Goal: Find contact information: Find specific fact

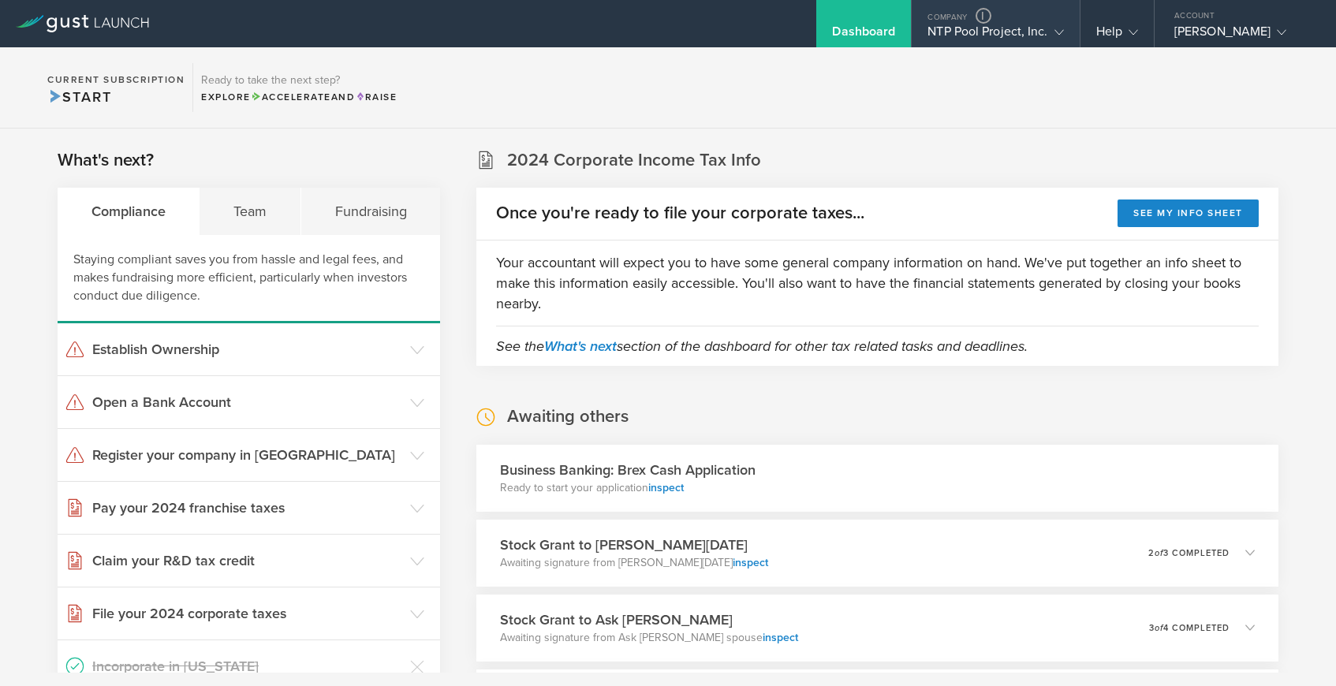
click at [972, 32] on div "NTP Pool Project, Inc." at bounding box center [996, 36] width 136 height 24
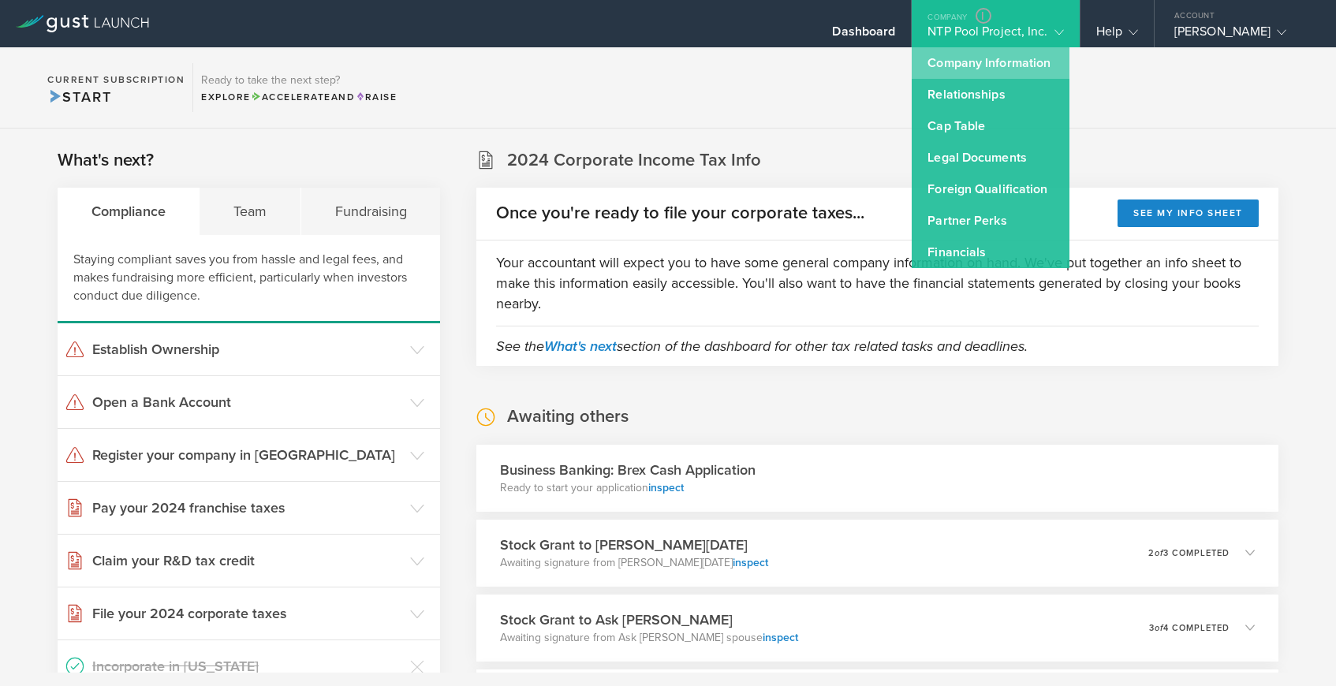
click at [968, 63] on link "Company Information" at bounding box center [991, 63] width 158 height 32
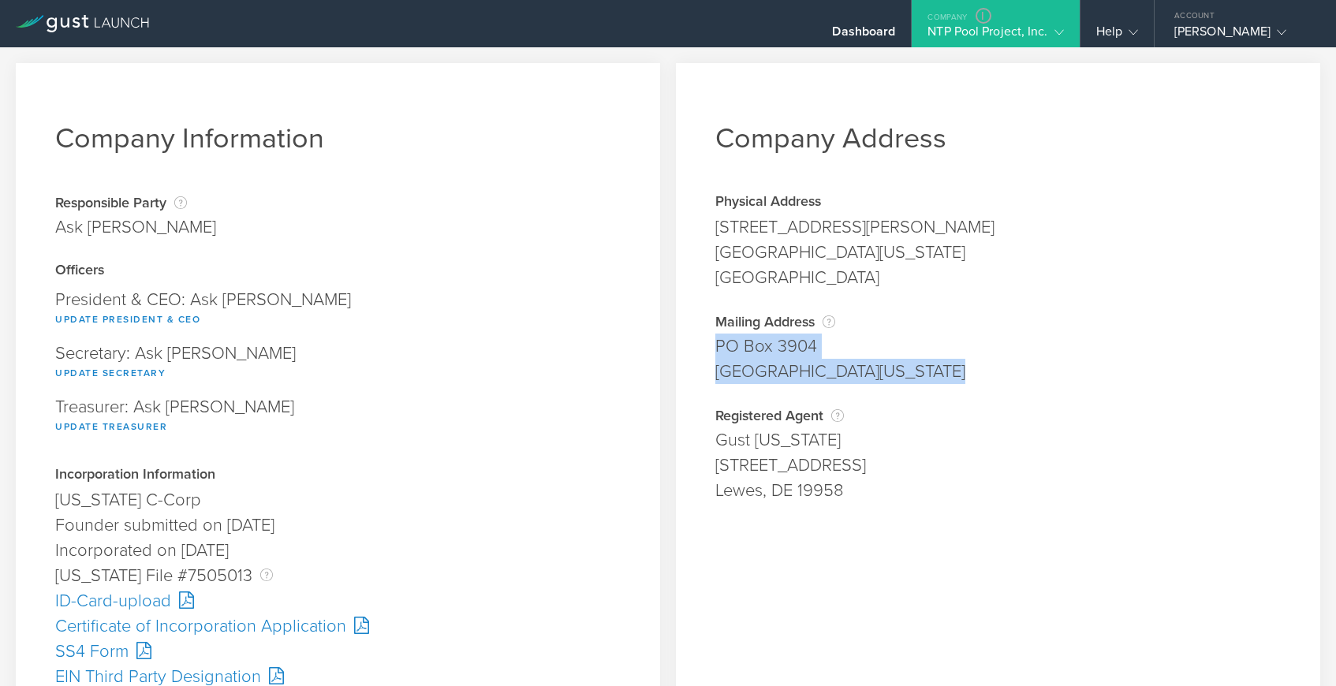
drag, startPoint x: 716, startPoint y: 345, endPoint x: 918, endPoint y: 368, distance: 202.6
click at [918, 368] on span "PO Box 3904 Los Altos, California 94024" at bounding box center [999, 359] width 566 height 50
copy span "PO Box 3904 Los Altos, California 94024"
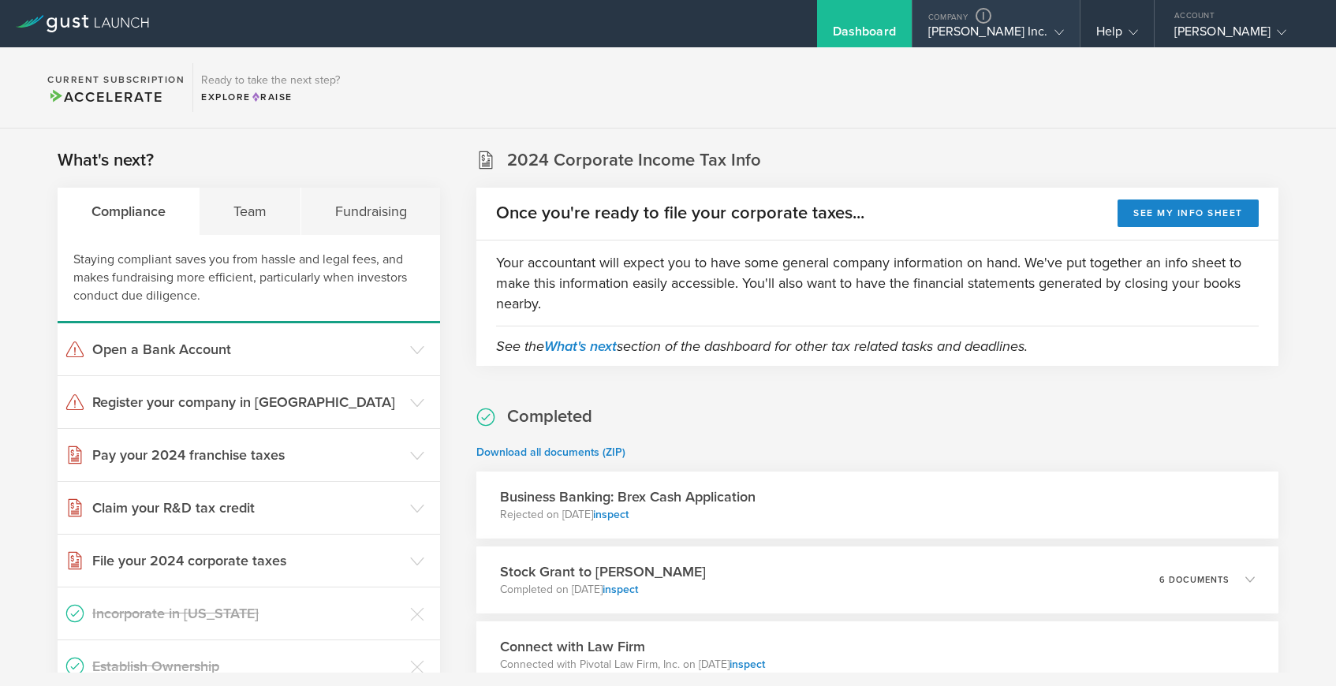
click at [985, 36] on div "Alexandria Alstork Inc." at bounding box center [997, 36] width 136 height 24
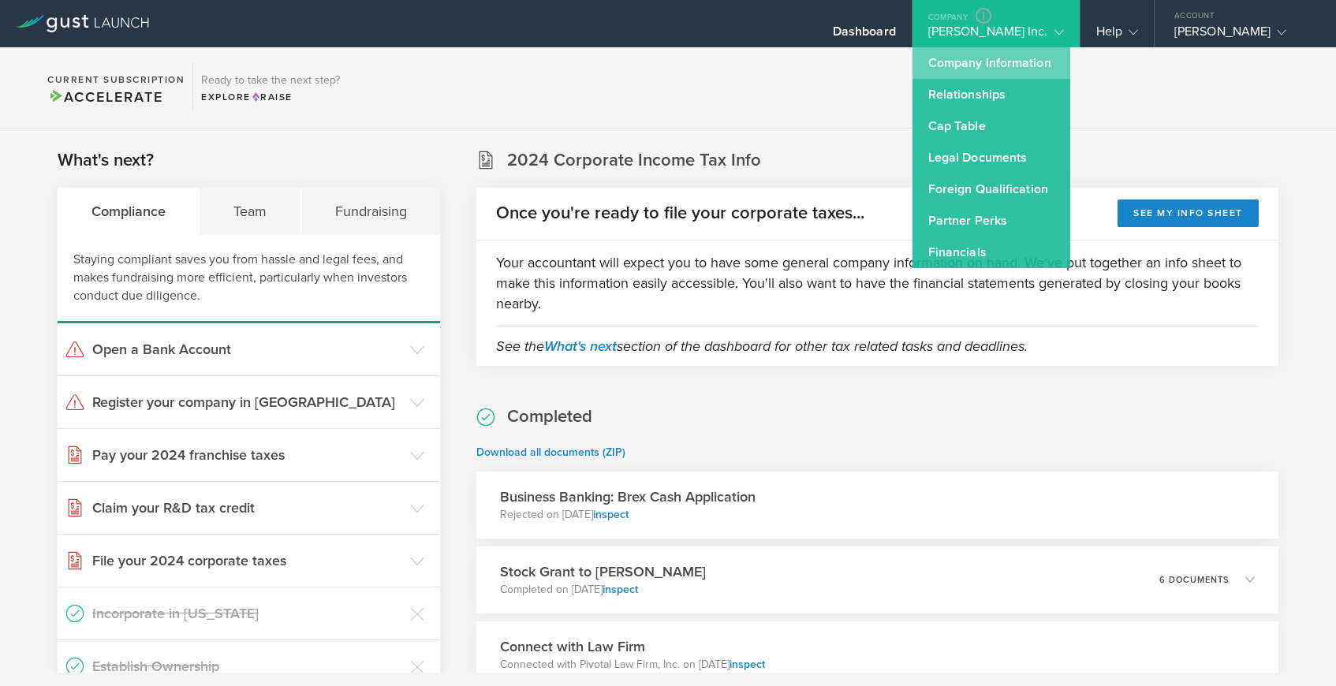
click at [985, 58] on link "Company Information" at bounding box center [992, 63] width 158 height 32
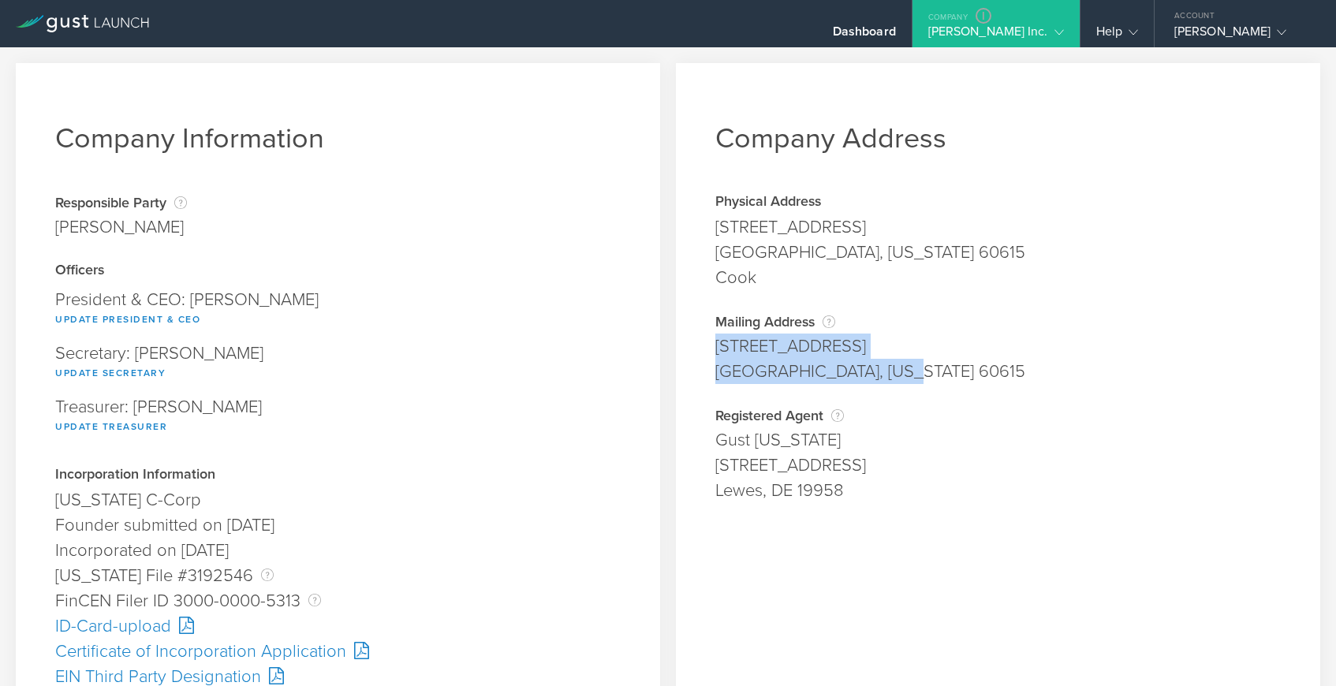
drag, startPoint x: 718, startPoint y: 343, endPoint x: 888, endPoint y: 369, distance: 171.6
click at [888, 369] on span "5306 S Blackstone Ave Chicago, Illinois 60615" at bounding box center [999, 359] width 566 height 50
copy span "5306 S Blackstone Ave Chicago, Illinois 60615"
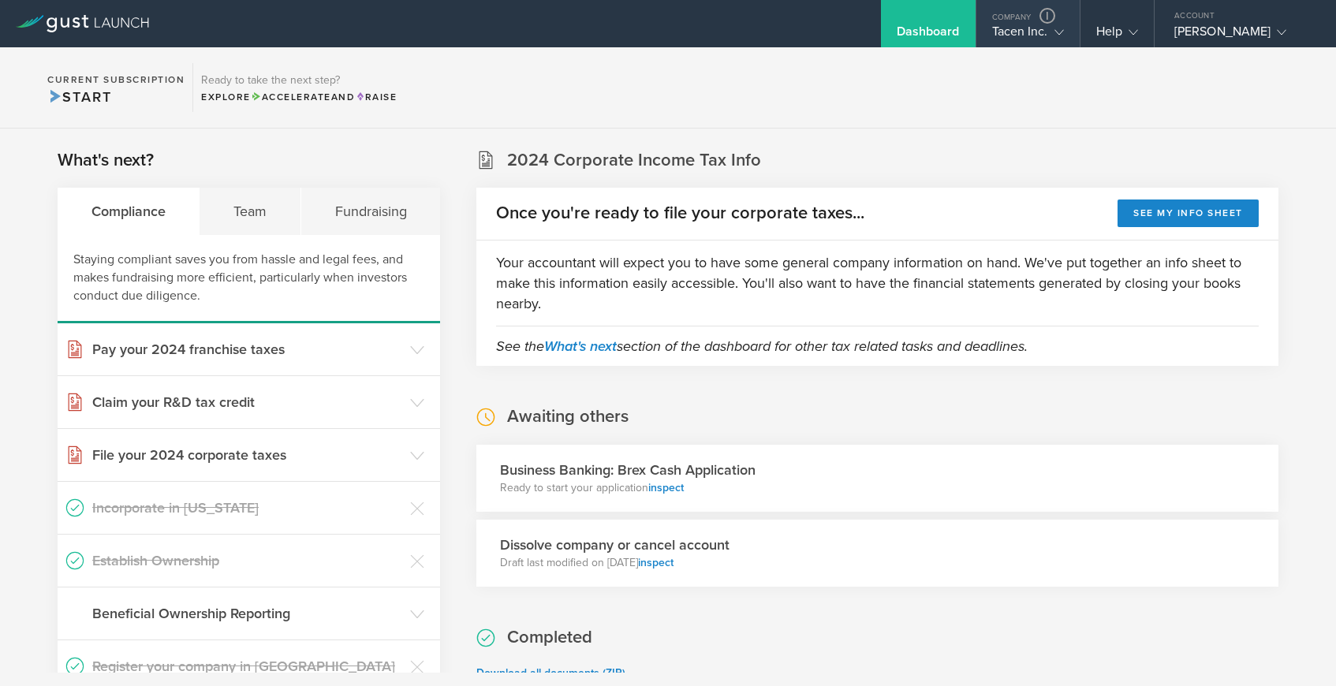
click at [1046, 32] on div "Tacen Inc." at bounding box center [1028, 36] width 72 height 24
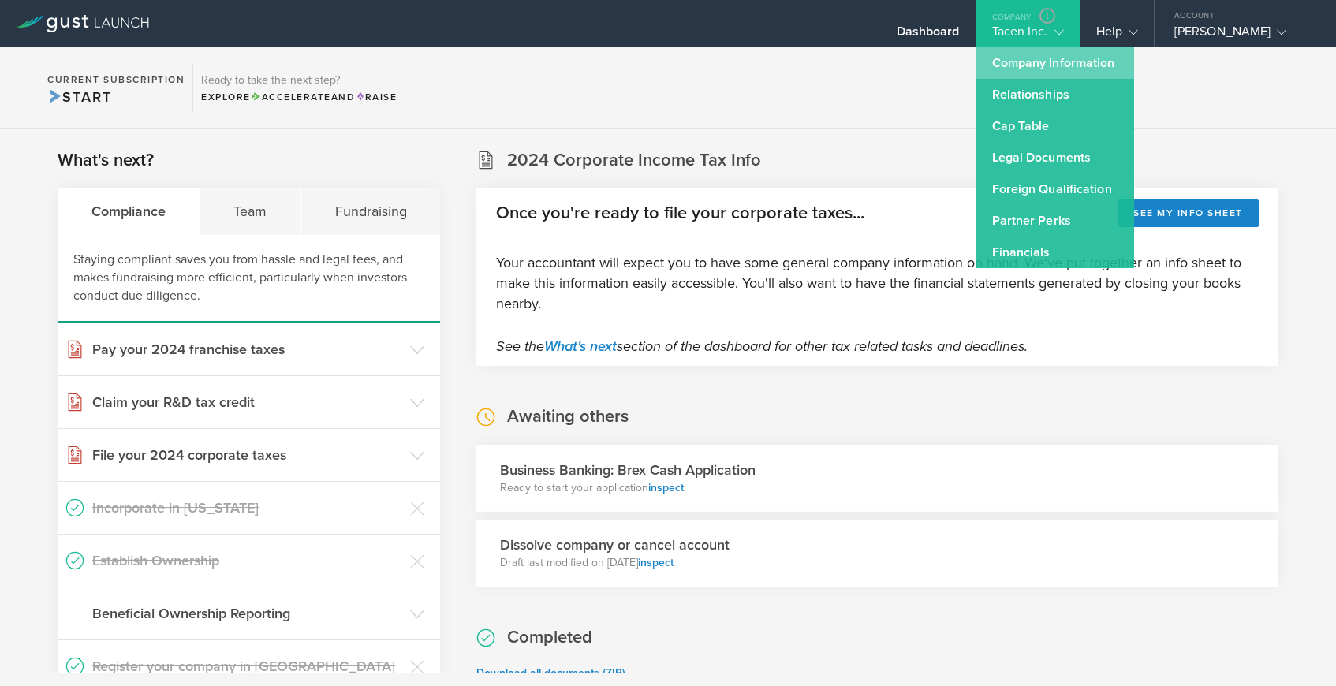
click at [1007, 59] on link "Company Information" at bounding box center [1056, 63] width 158 height 32
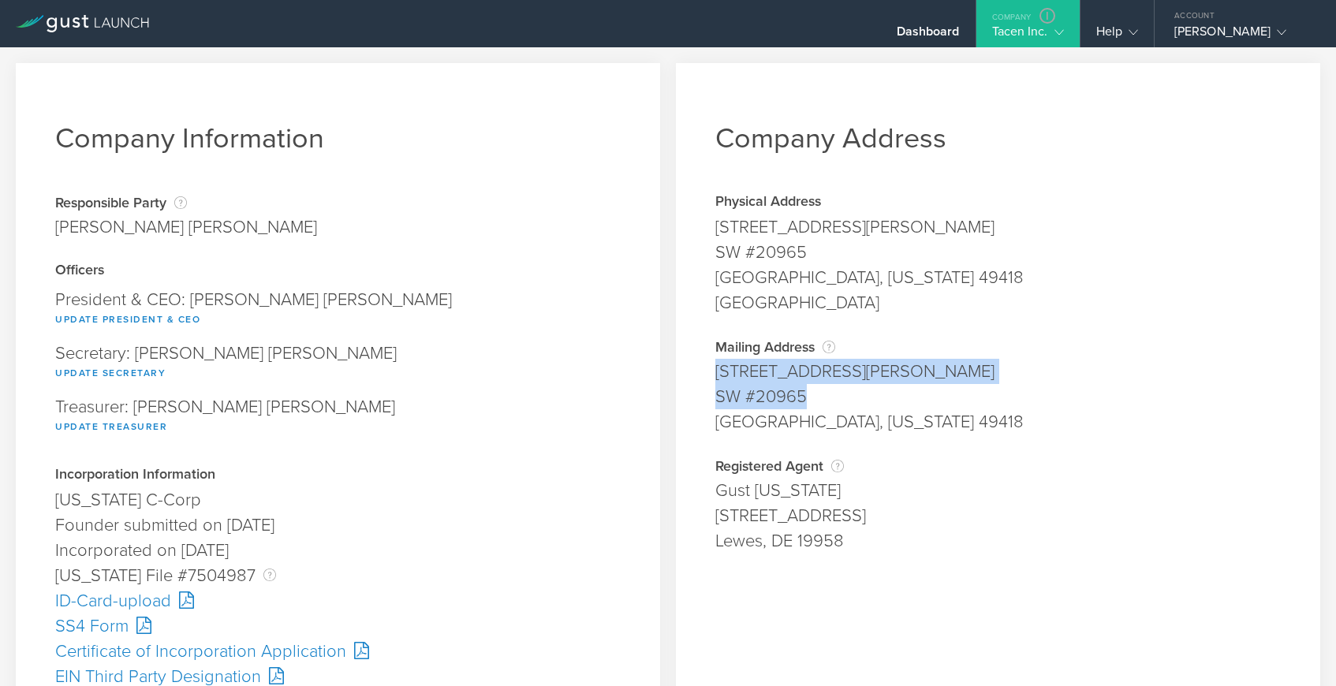
drag, startPoint x: 716, startPoint y: 370, endPoint x: 805, endPoint y: 394, distance: 91.5
click at [805, 394] on span "2885 Sanford Ave SW #20965 Grandville, Michigan 49418" at bounding box center [999, 397] width 566 height 76
copy span "2885 Sanford Ave SW #20965"
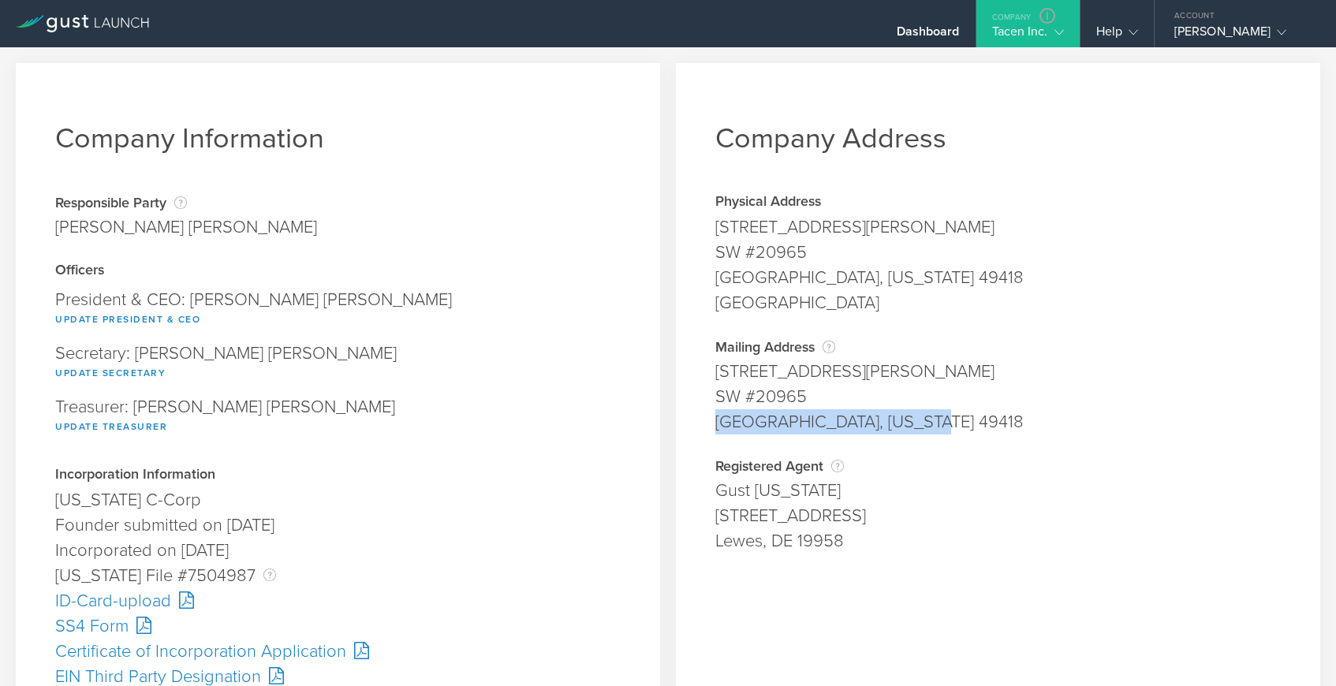
drag, startPoint x: 717, startPoint y: 418, endPoint x: 917, endPoint y: 428, distance: 199.8
click at [917, 428] on div "Grandville, Michigan 49418" at bounding box center [999, 421] width 566 height 25
copy div "Grandville, Michigan 49418"
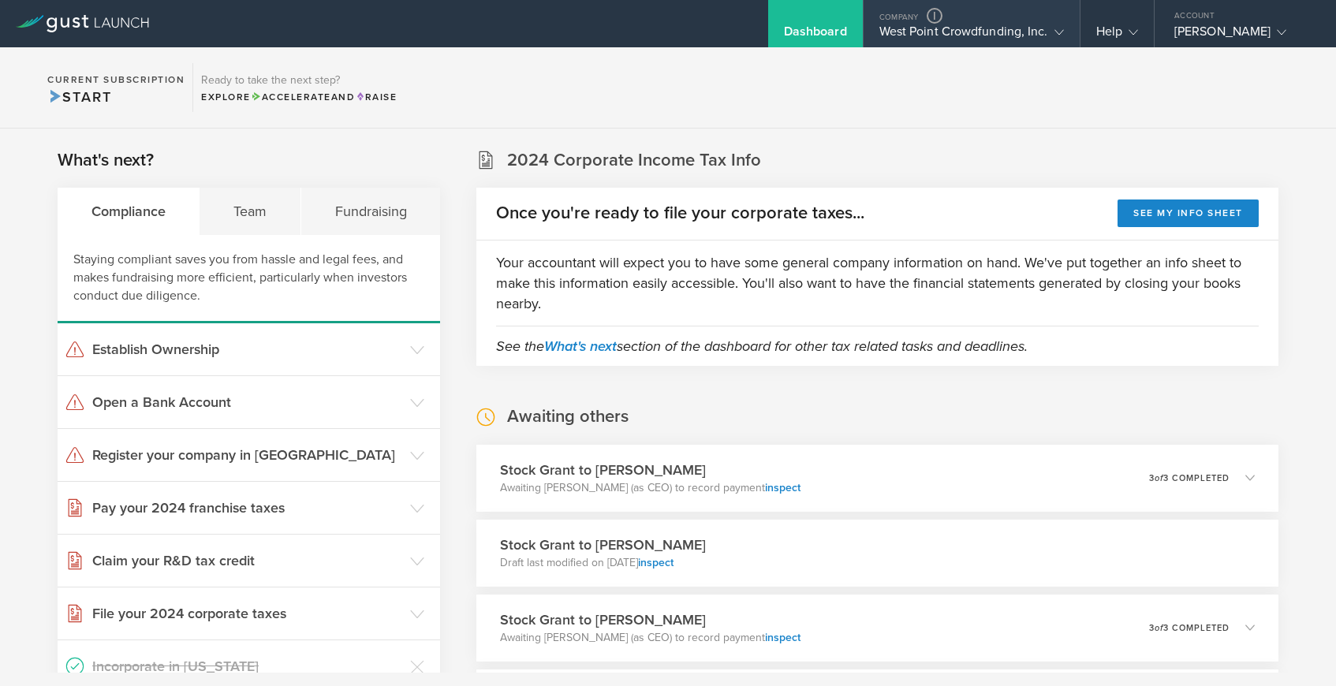
click at [938, 28] on div "West Point Crowdfunding, Inc." at bounding box center [972, 36] width 185 height 24
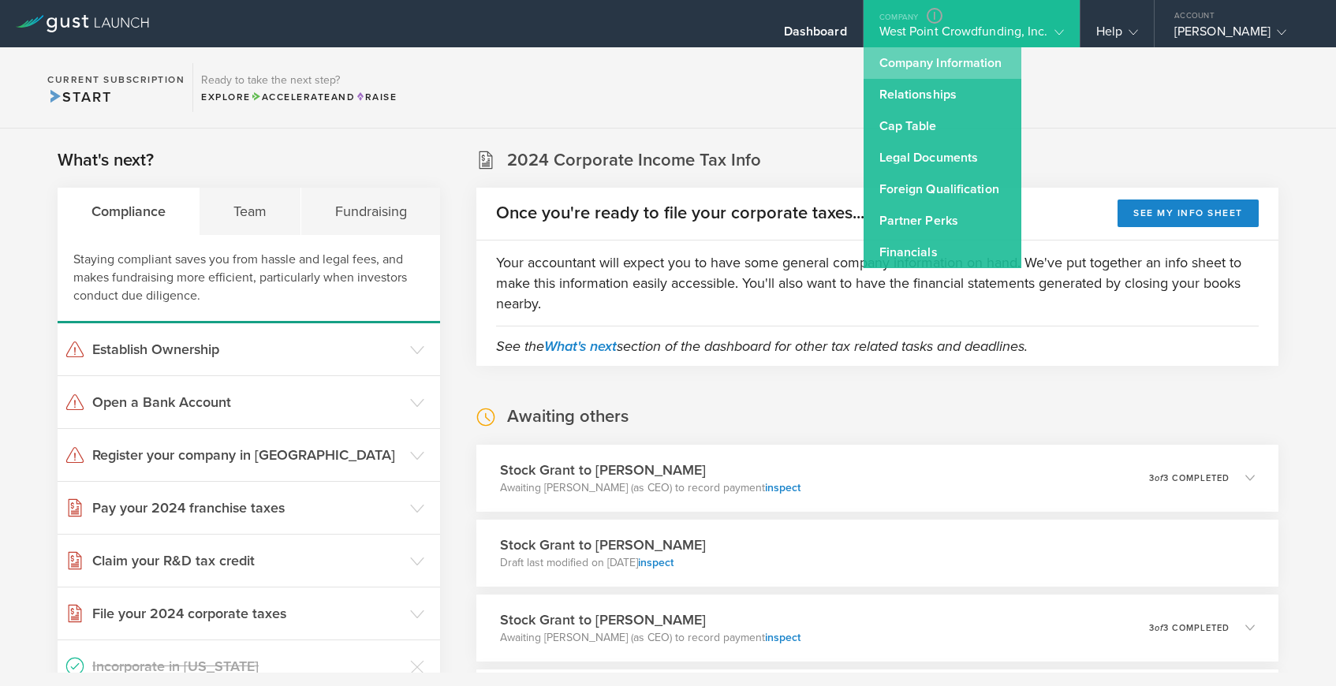
click at [936, 54] on link "Company Information" at bounding box center [943, 63] width 158 height 32
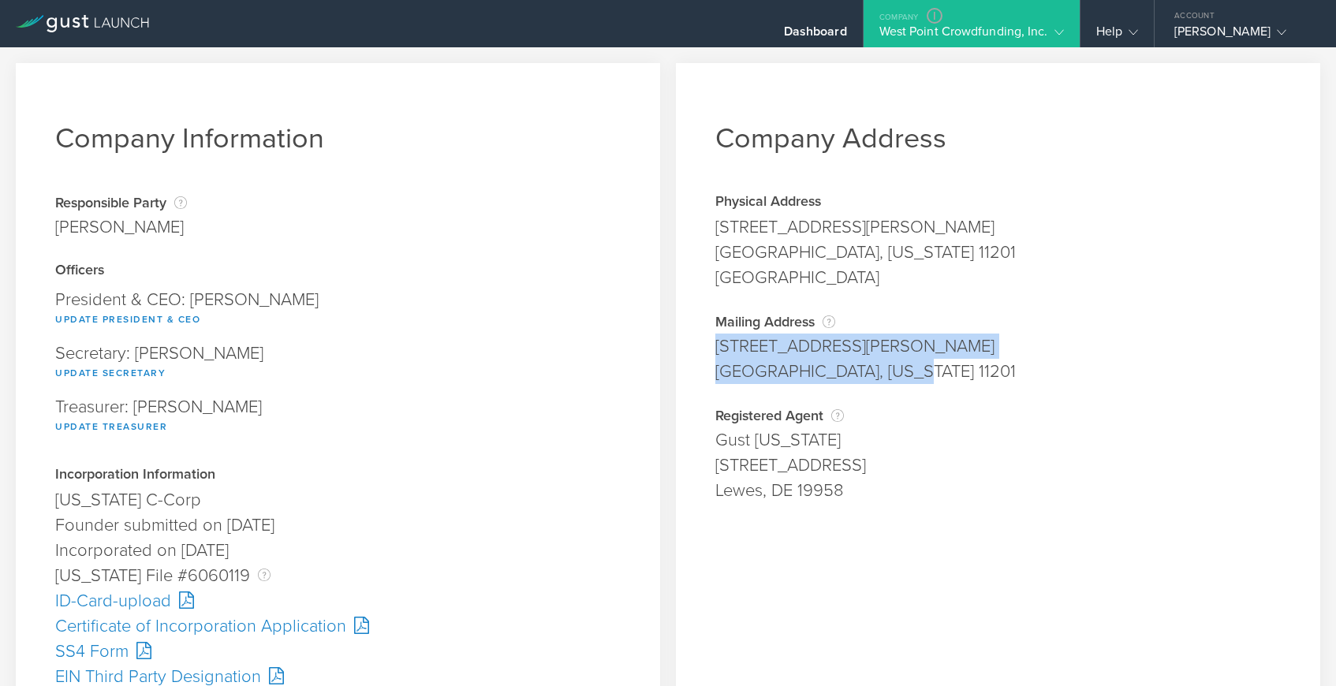
drag, startPoint x: 718, startPoint y: 344, endPoint x: 913, endPoint y: 367, distance: 196.2
click at [913, 367] on span "55 Hicks St #4 Brooklyn, New York 11201" at bounding box center [999, 359] width 566 height 50
copy span "55 Hicks St #4 Brooklyn, New York 11201"
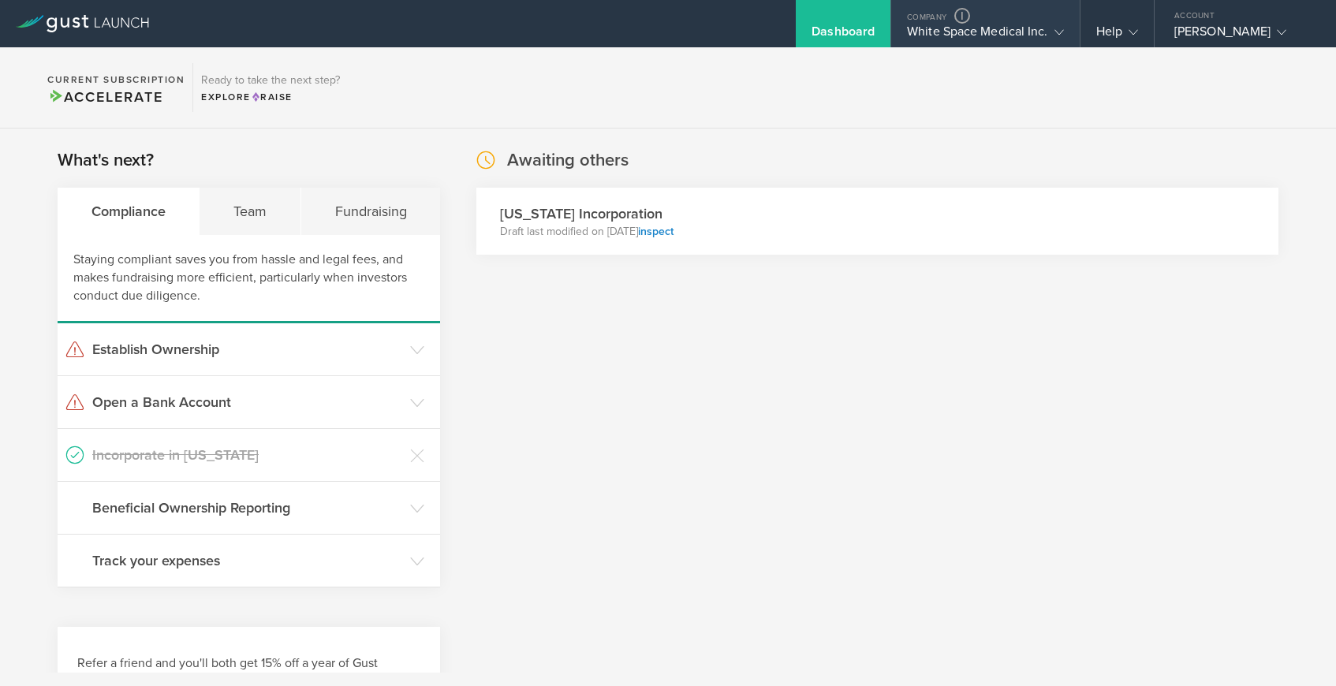
click at [962, 37] on div "White Space Medical Inc." at bounding box center [985, 36] width 156 height 24
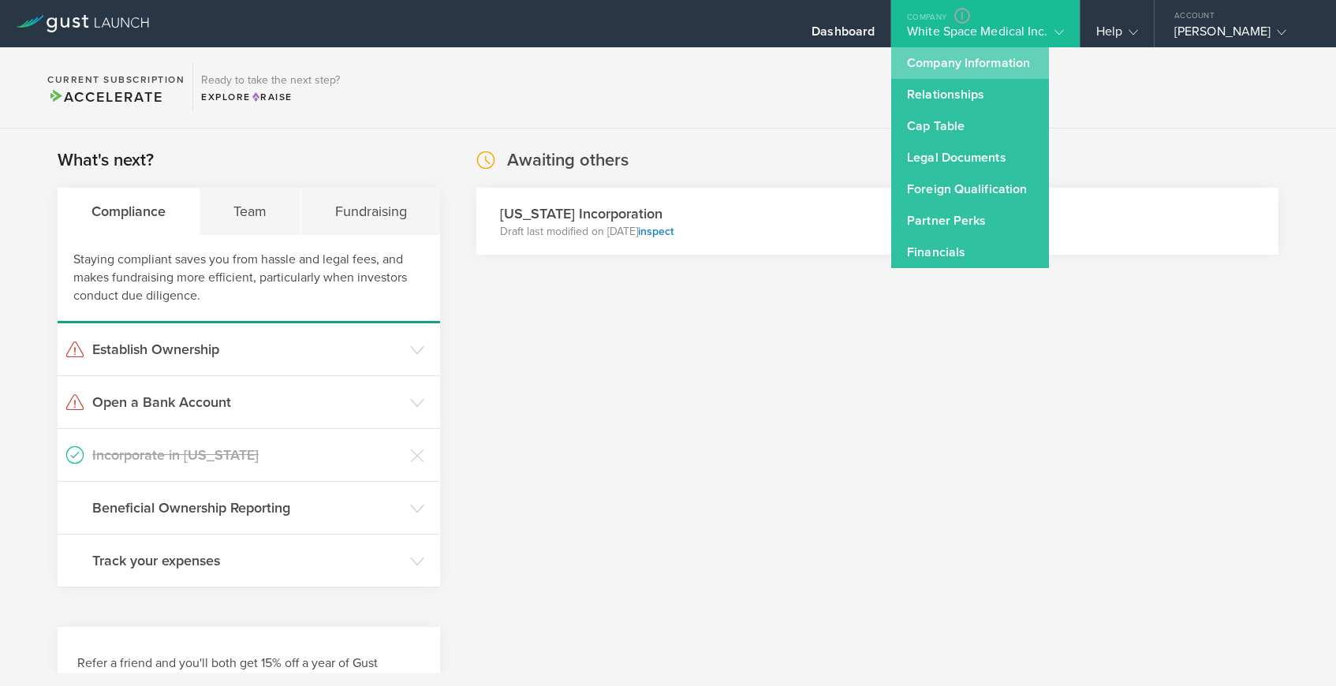
click at [960, 65] on link "Company Information" at bounding box center [971, 63] width 158 height 32
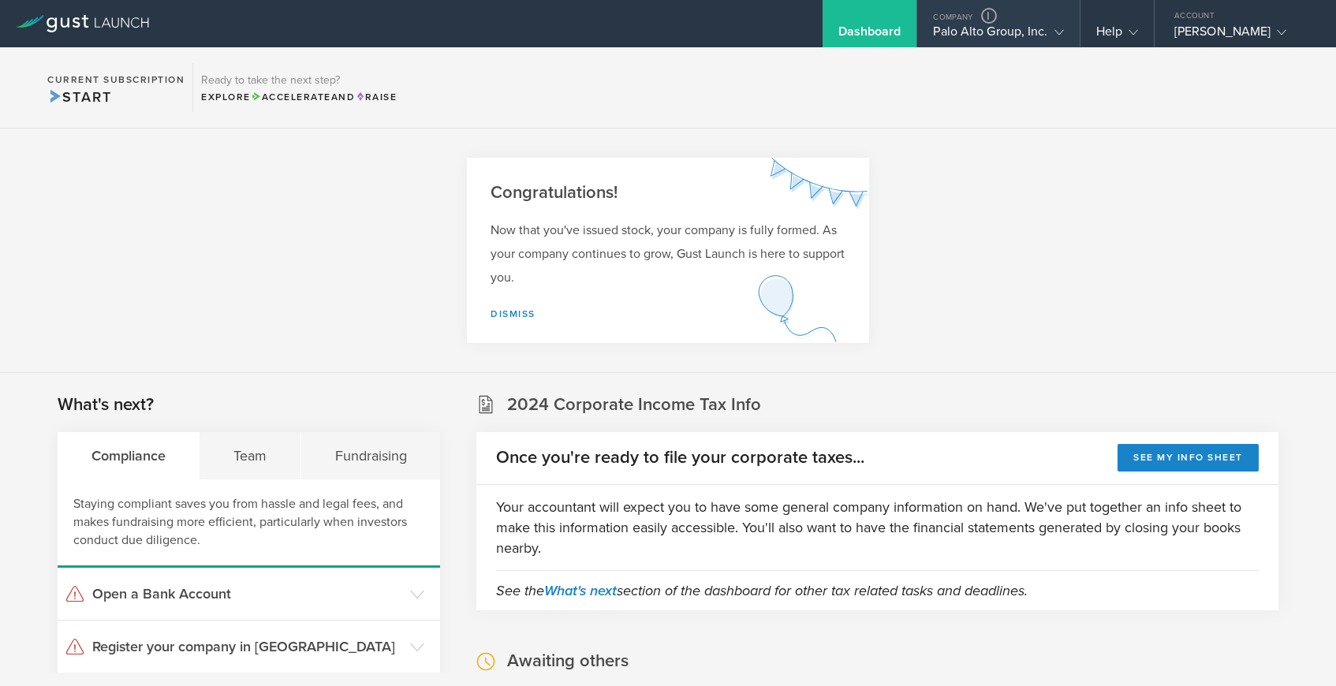
click at [1004, 36] on div "Palo Alto Group, Inc." at bounding box center [998, 36] width 130 height 24
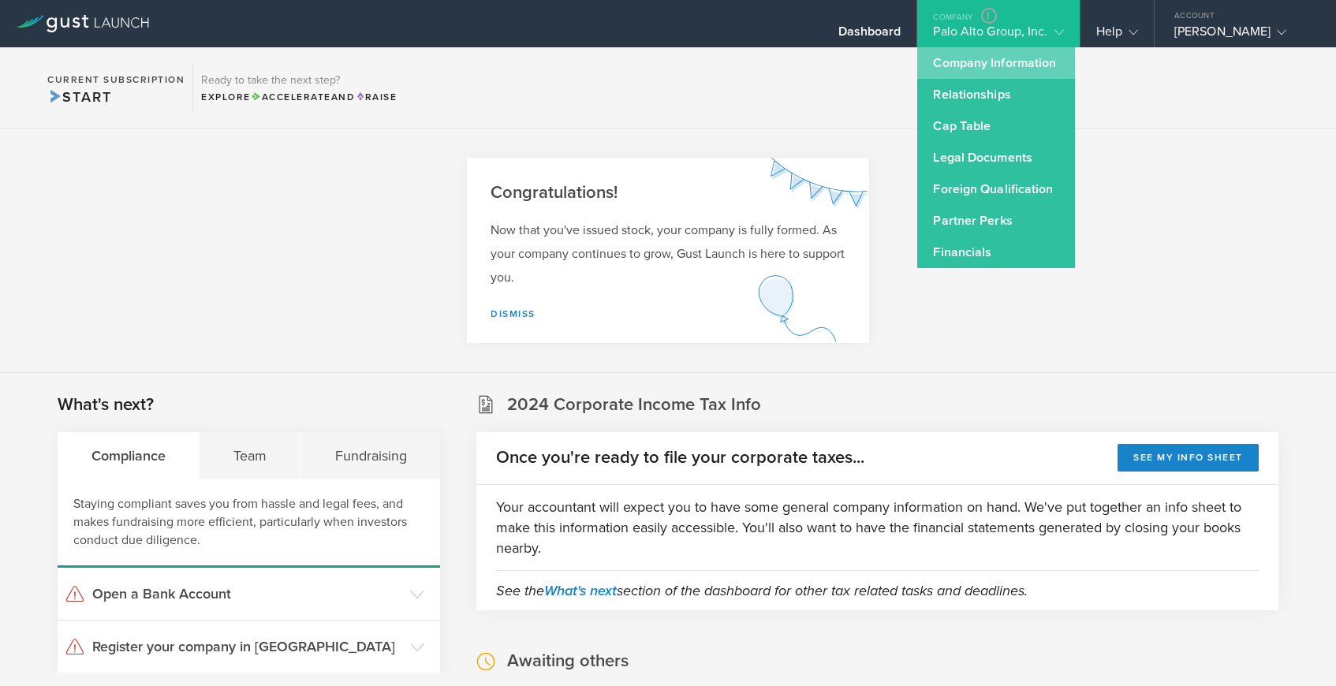
click at [996, 62] on link "Company Information" at bounding box center [997, 63] width 158 height 32
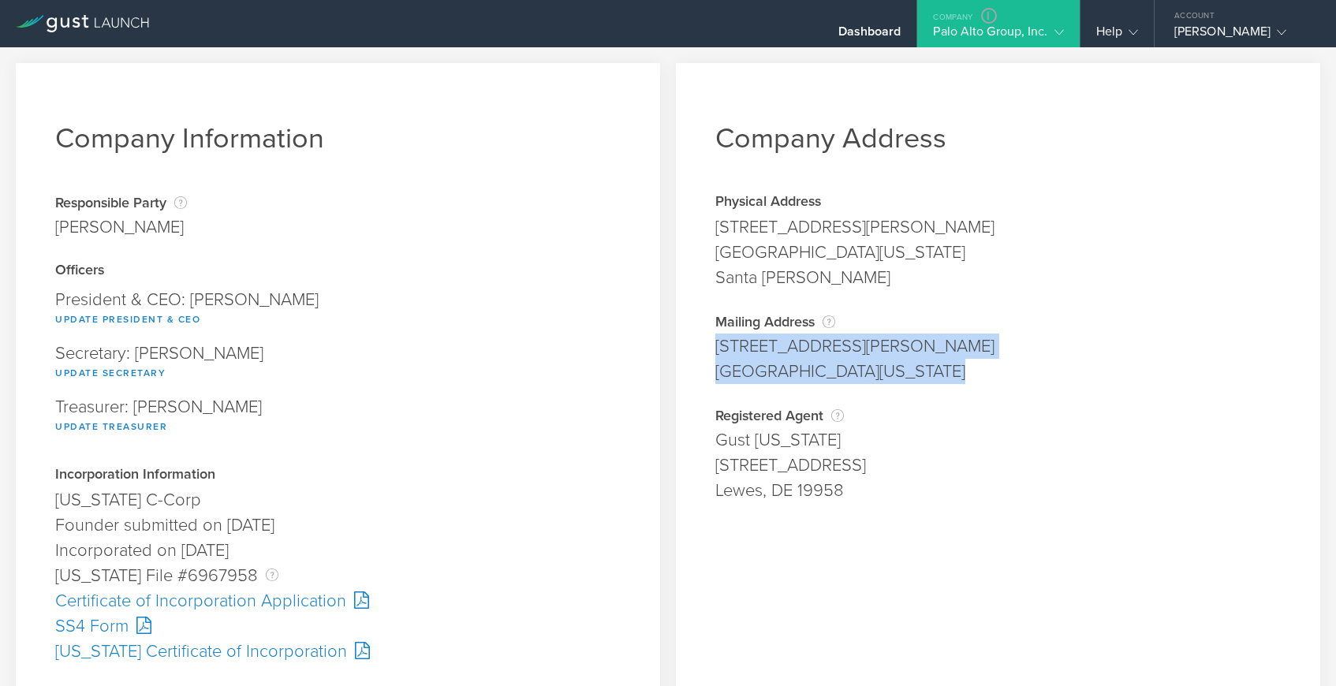
drag, startPoint x: 716, startPoint y: 343, endPoint x: 927, endPoint y: 364, distance: 211.7
click at [927, 364] on span "640 Homer Ave. Palo Alto, California 94301" at bounding box center [999, 359] width 566 height 50
copy span "640 Homer Ave. Palo Alto, California 94301"
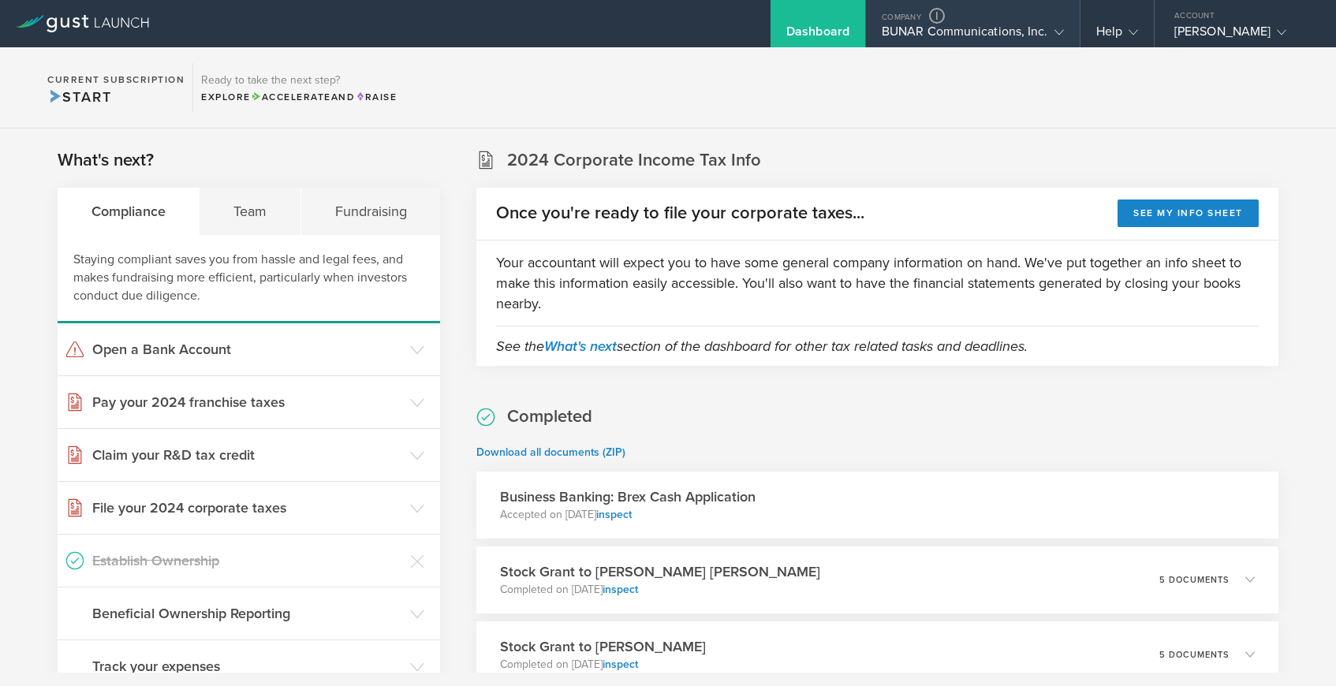
click at [986, 32] on div "BUNAR Communications, Inc." at bounding box center [973, 36] width 182 height 24
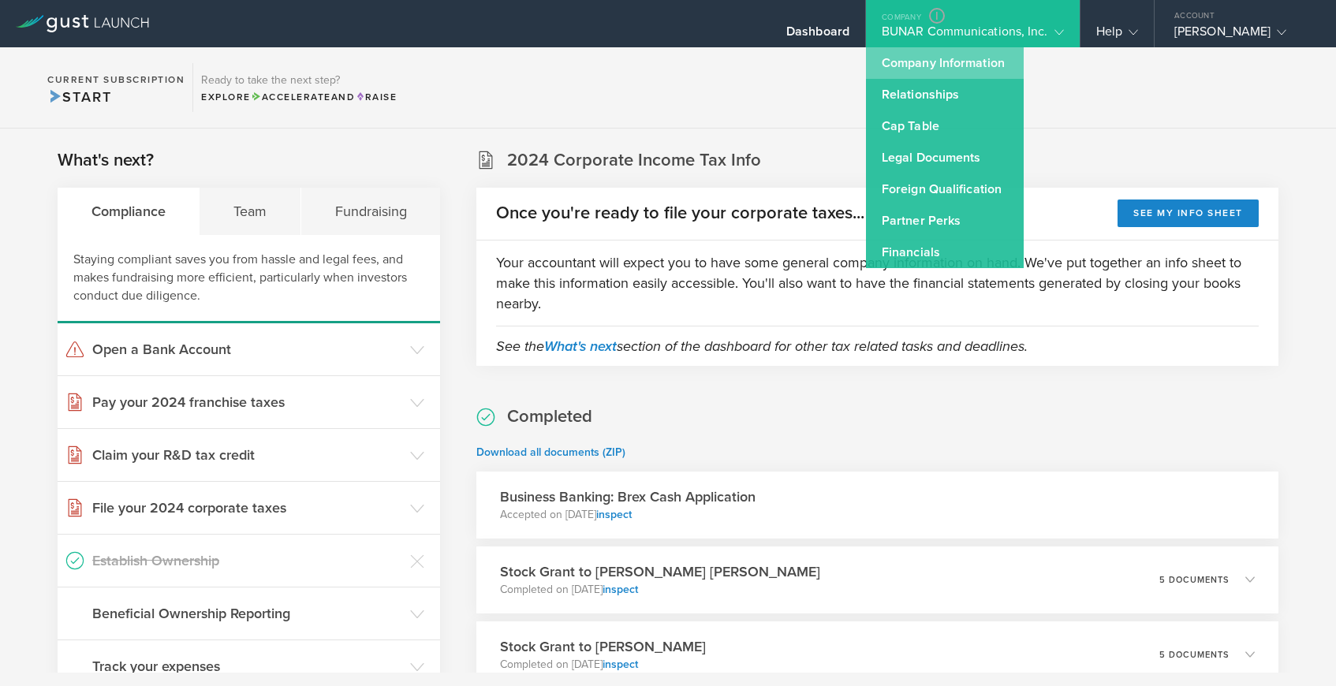
click at [983, 58] on link "Company Information" at bounding box center [945, 63] width 158 height 32
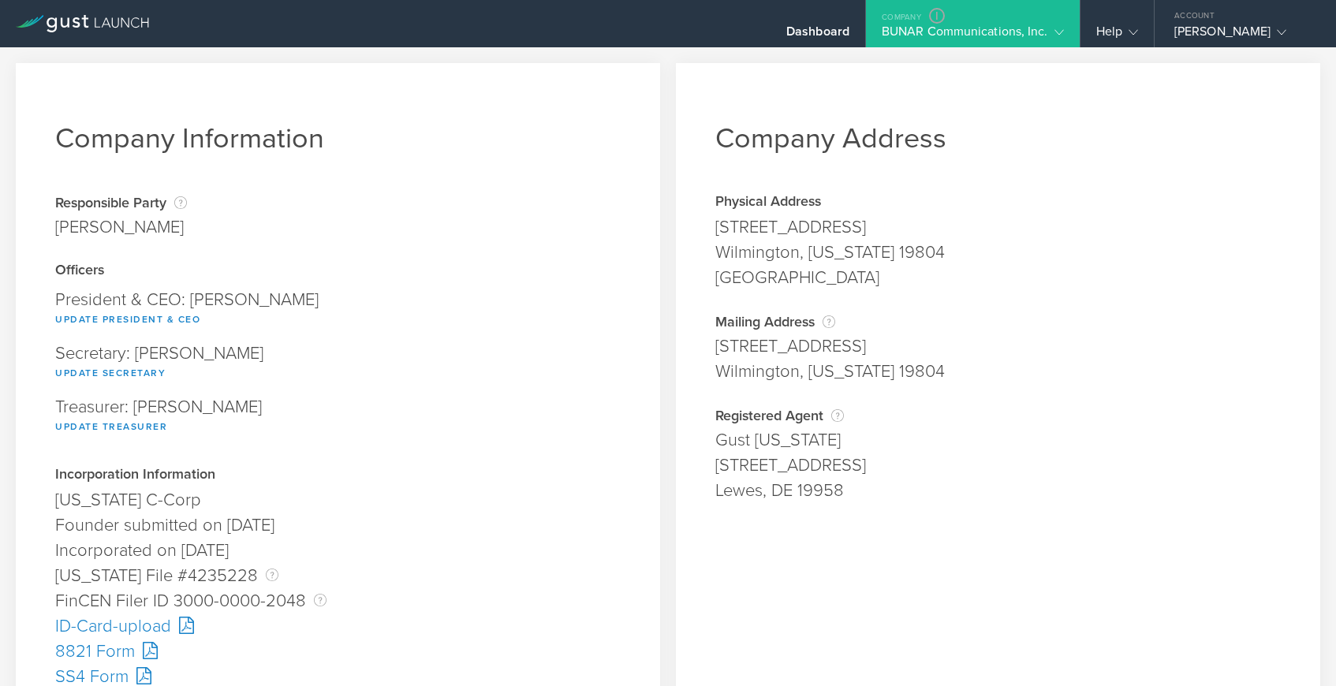
drag, startPoint x: 717, startPoint y: 348, endPoint x: 858, endPoint y: 342, distance: 140.5
click at [864, 343] on div "[STREET_ADDRESS]" at bounding box center [999, 346] width 566 height 25
click at [716, 346] on div "[STREET_ADDRESS]" at bounding box center [999, 346] width 566 height 25
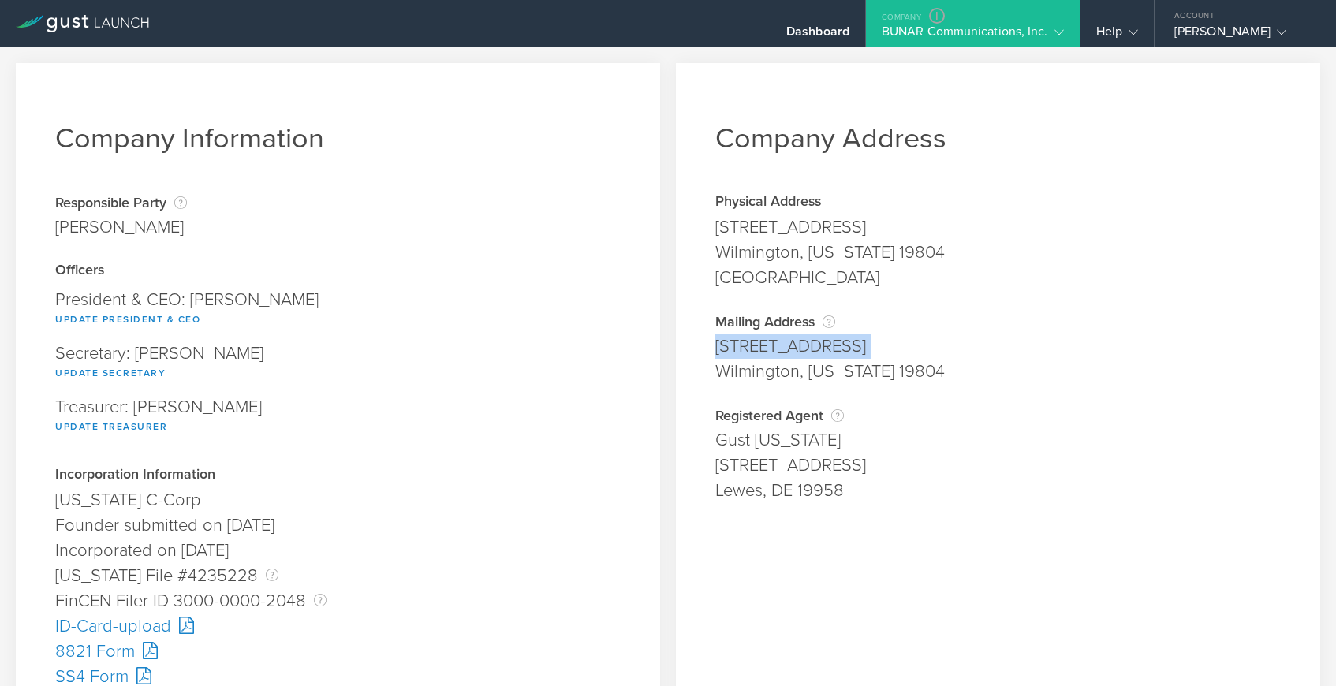
click at [716, 346] on div "[STREET_ADDRESS]" at bounding box center [999, 346] width 566 height 25
drag, startPoint x: 716, startPoint y: 346, endPoint x: 918, endPoint y: 383, distance: 206.1
click at [918, 383] on span "[STREET_ADDRESS][US_STATE]" at bounding box center [999, 359] width 566 height 50
